Goal: Navigation & Orientation: Find specific page/section

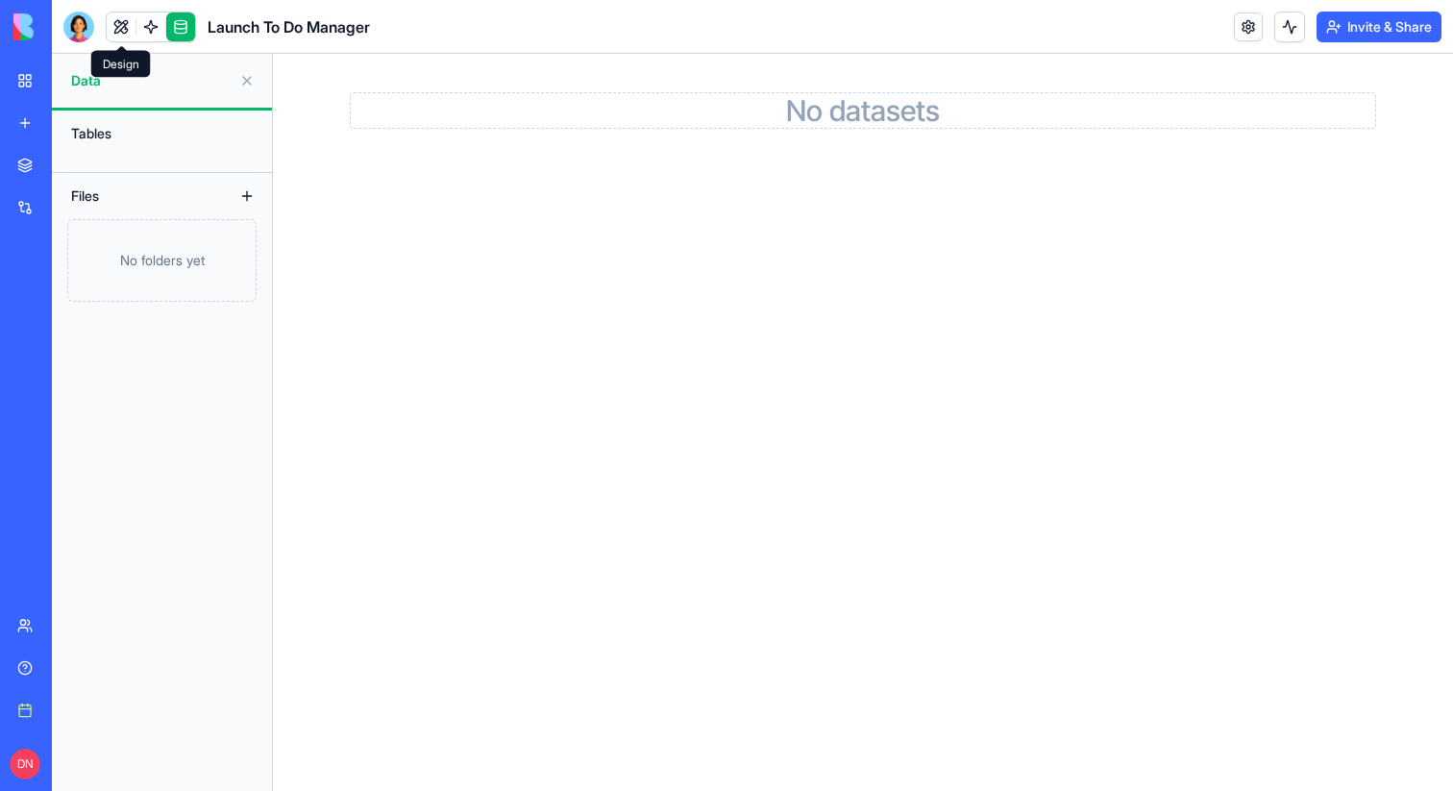
click at [117, 23] on link at bounding box center [121, 26] width 29 height 29
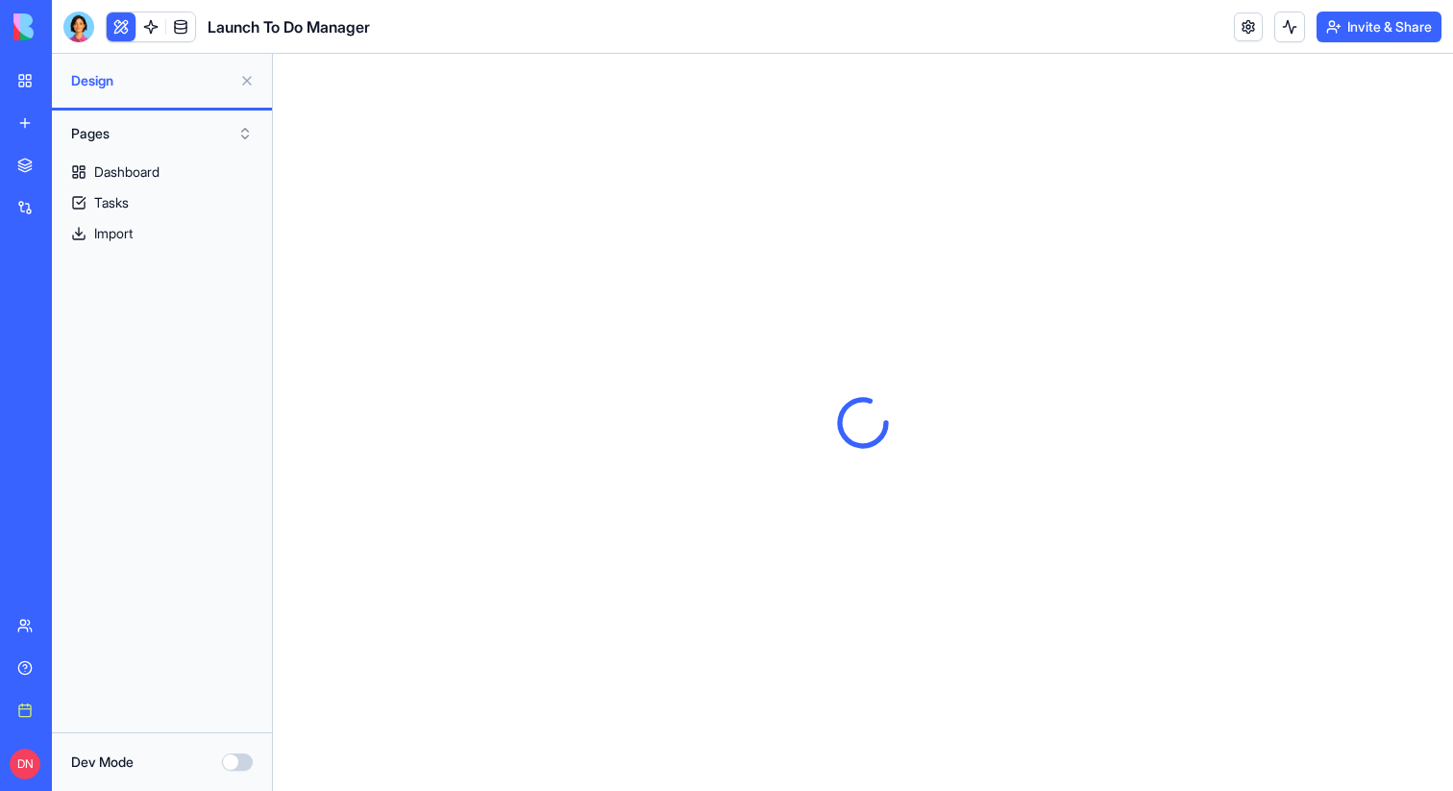
click at [240, 757] on button "Dev Mode" at bounding box center [237, 762] width 31 height 17
click at [124, 176] on div "Dashboard" at bounding box center [126, 171] width 65 height 19
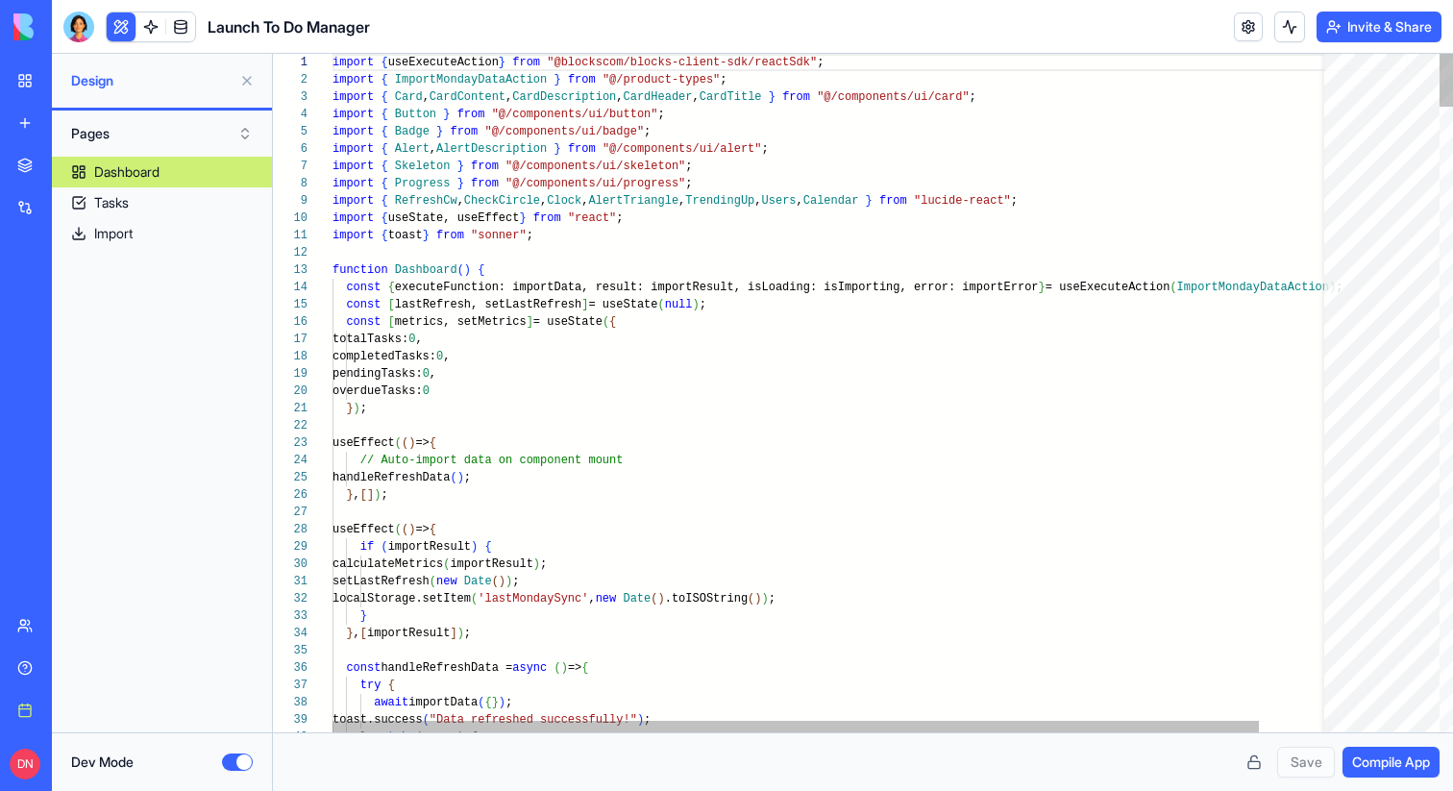
scroll to position [138, 0]
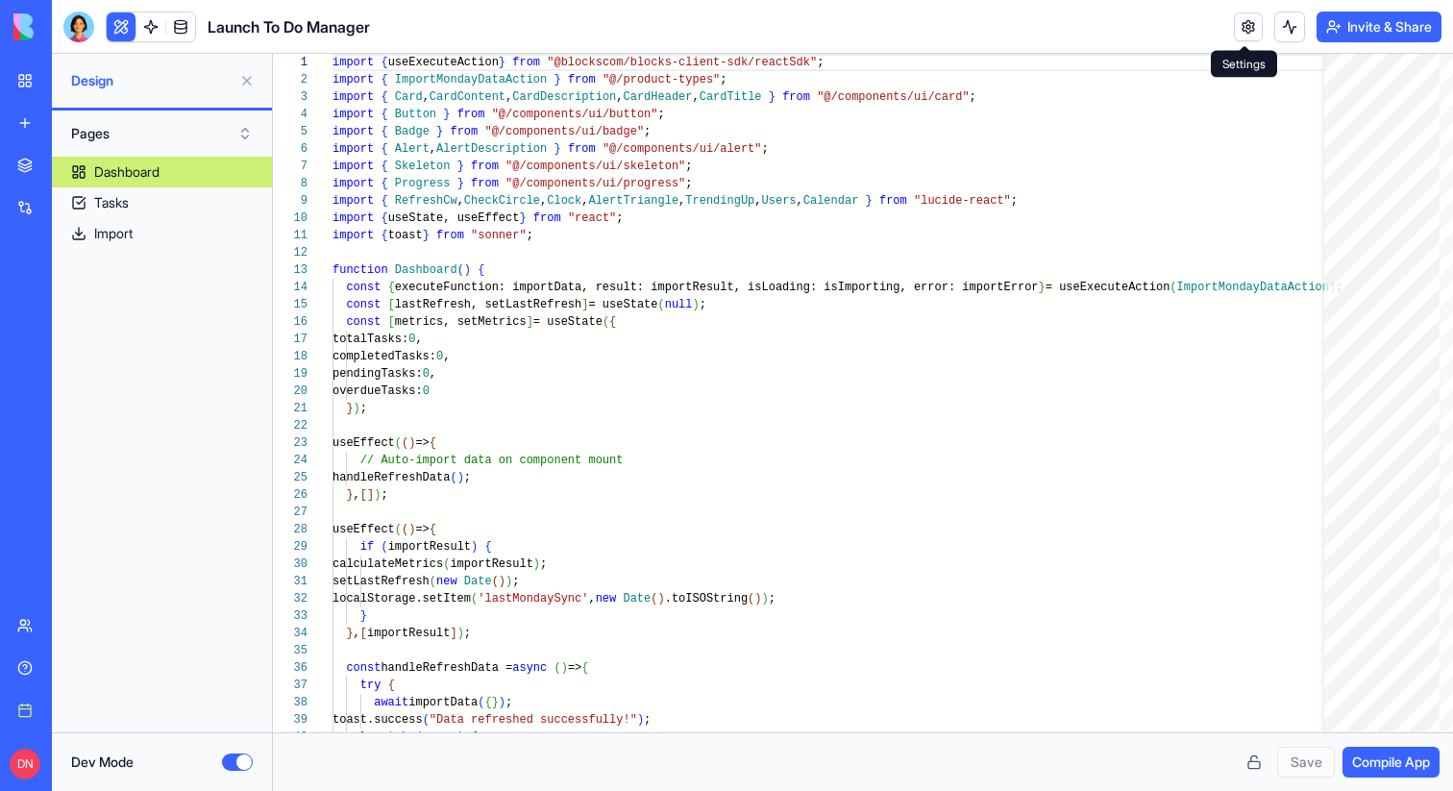
click at [1235, 26] on link at bounding box center [1248, 26] width 29 height 29
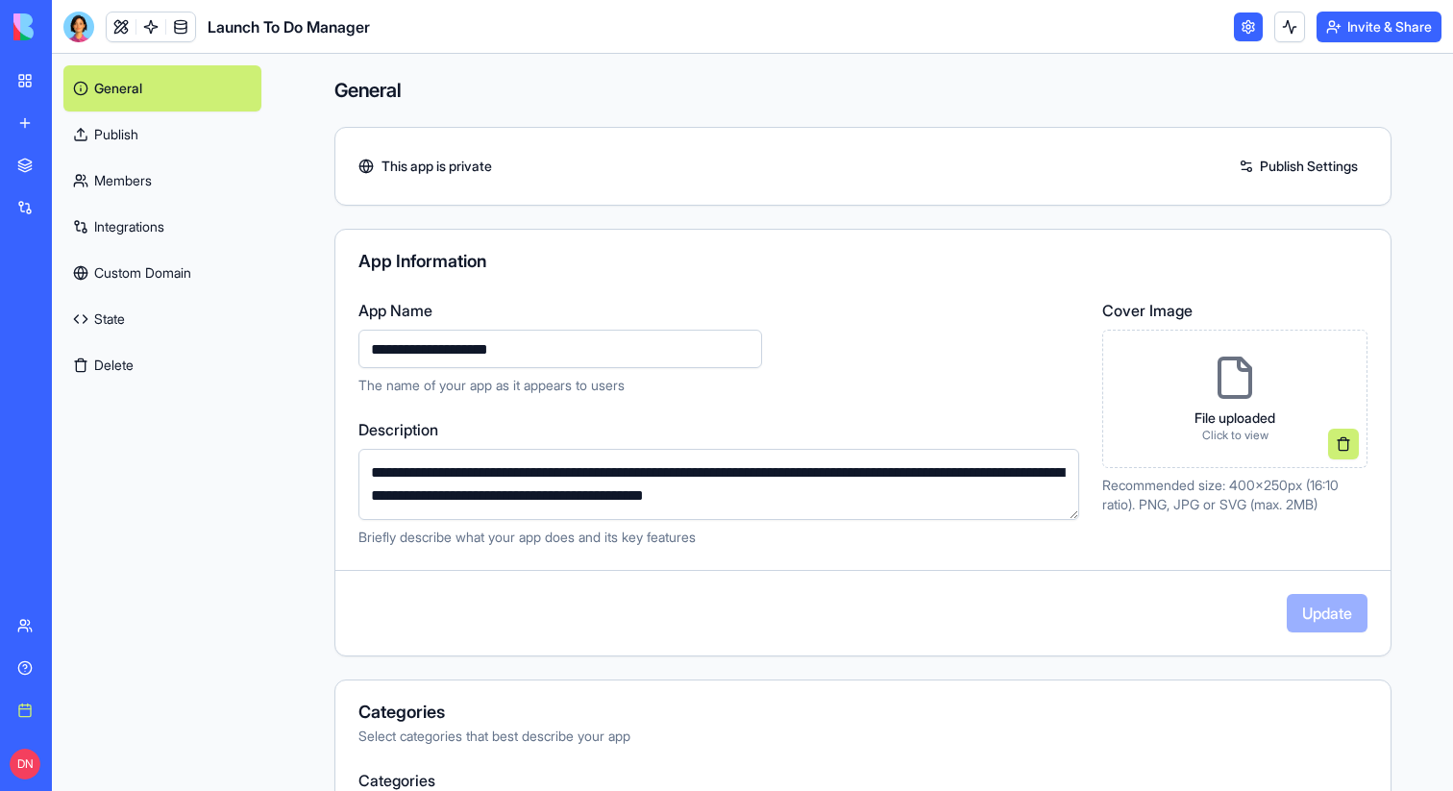
click at [165, 315] on link "State" at bounding box center [162, 319] width 198 height 46
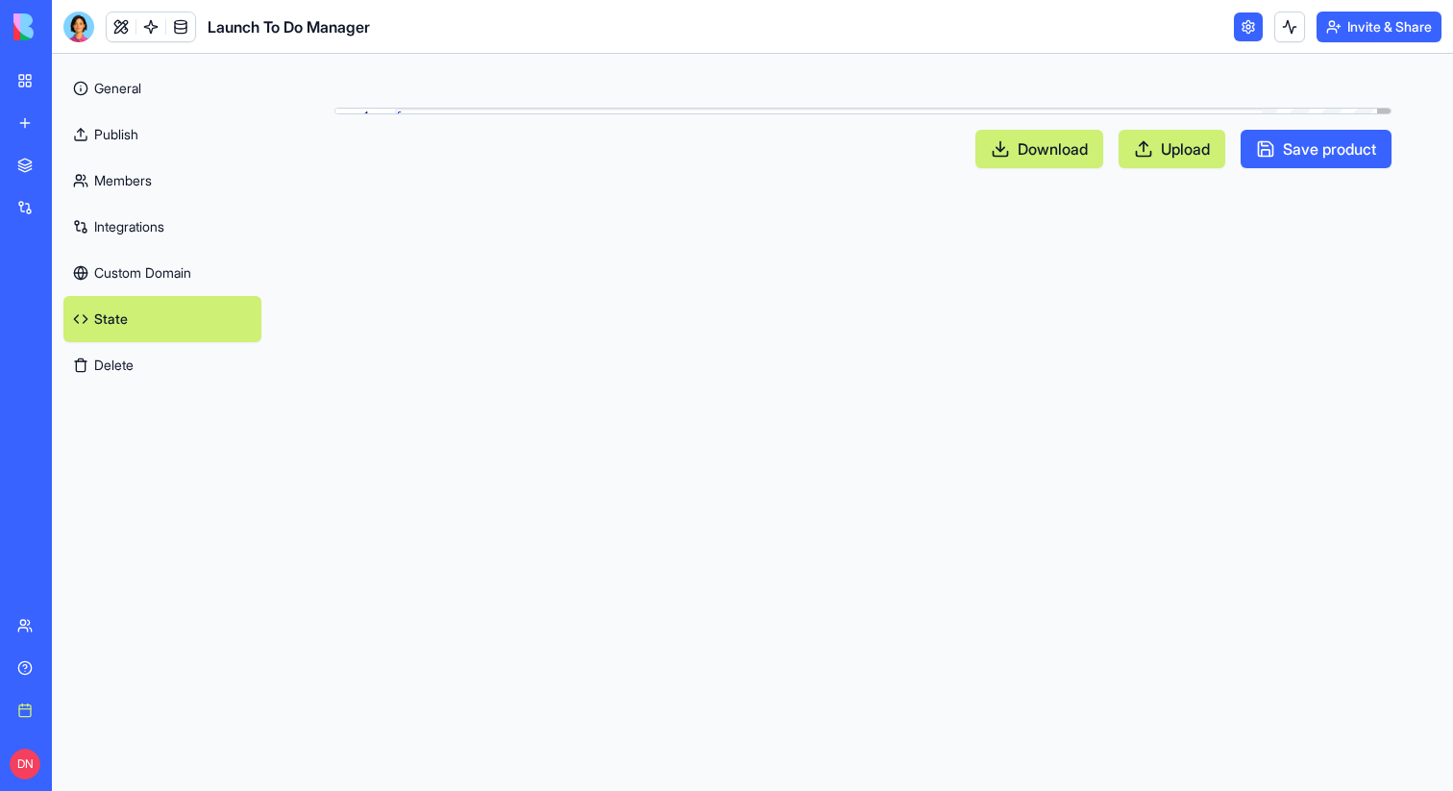
scroll to position [156, 0]
